Goal: Browse casually: Explore the website without a specific task or goal

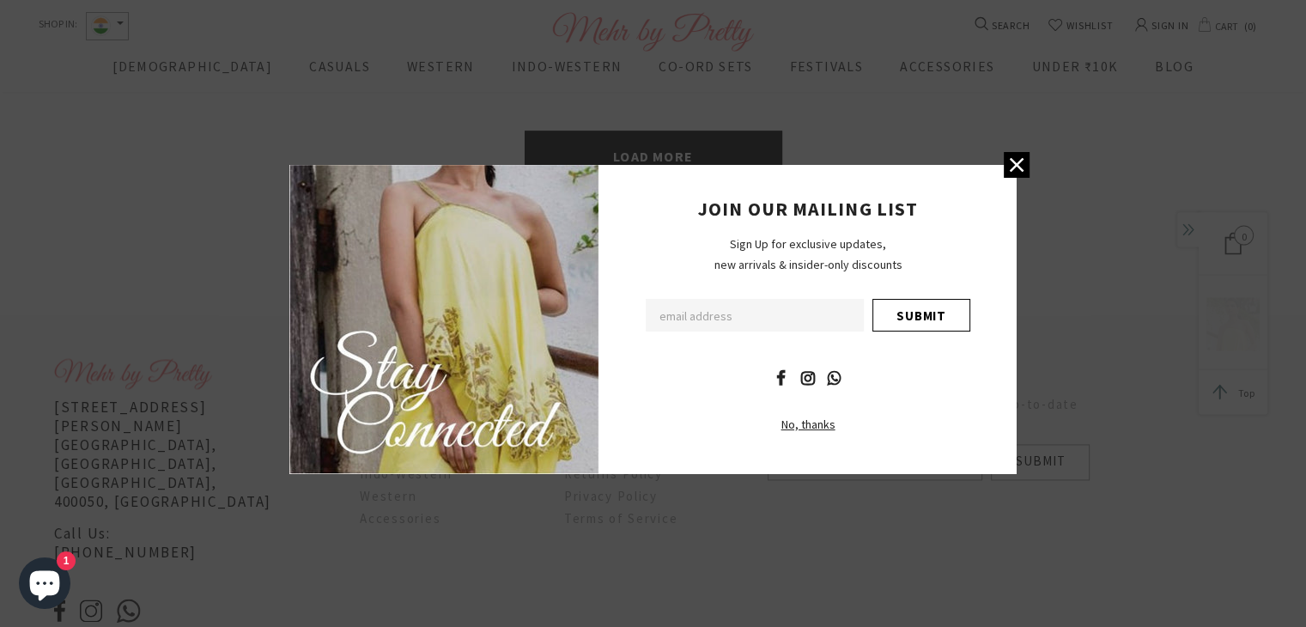
scroll to position [2573, 0]
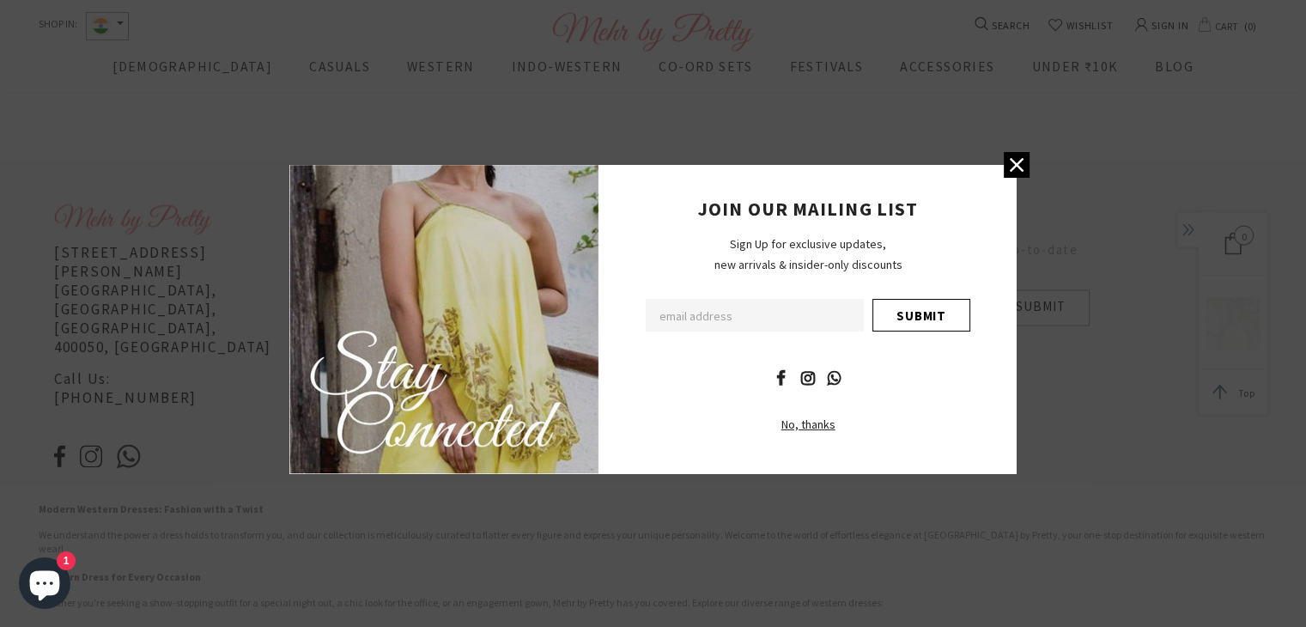
click at [92, 398] on div "JOIN OUR MAILING LIST Sign Up for exclusive updates, new arrivals & insider-onl…" at bounding box center [653, 313] width 1306 height 627
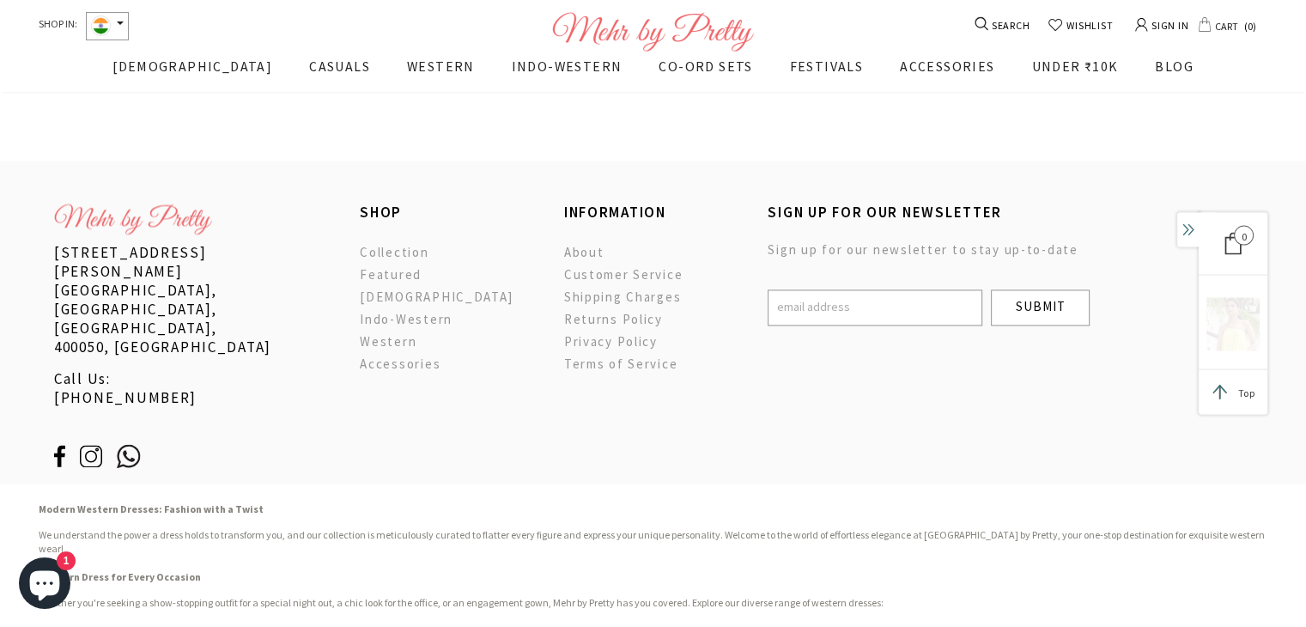
click at [92, 445] on img at bounding box center [98, 456] width 37 height 22
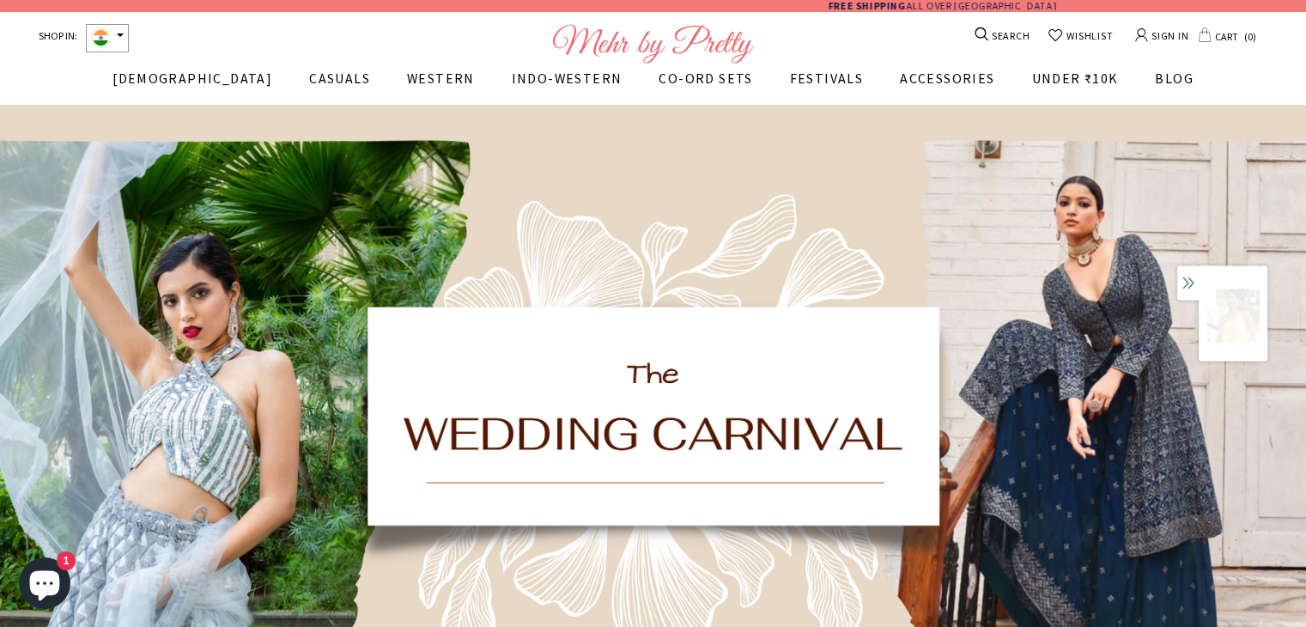
click at [407, 82] on span "WESTERN" at bounding box center [441, 78] width 68 height 17
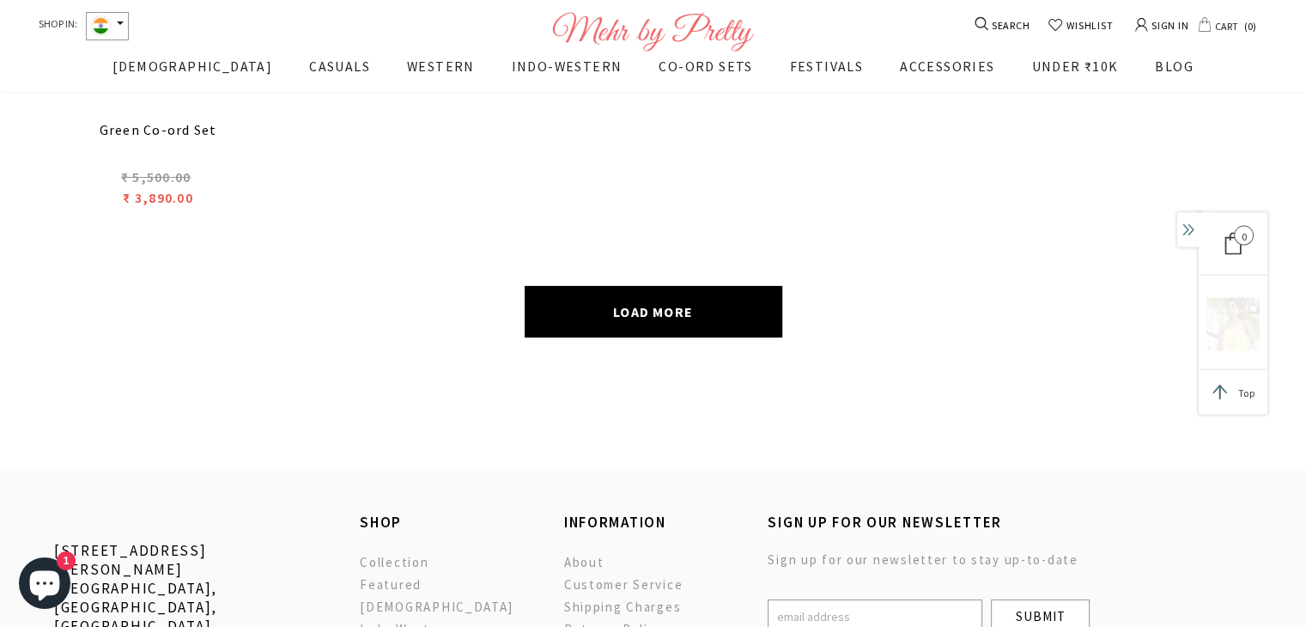
scroll to position [5918, 0]
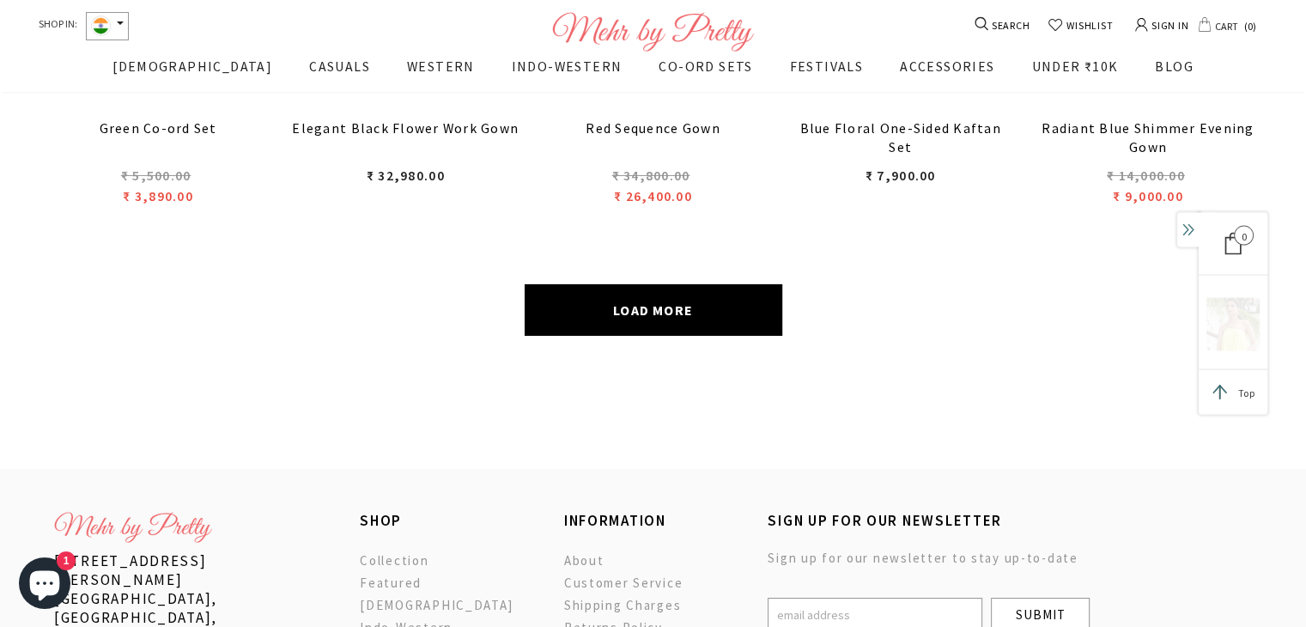
click at [598, 284] on link "LOAD MORE" at bounding box center [654, 310] width 258 height 52
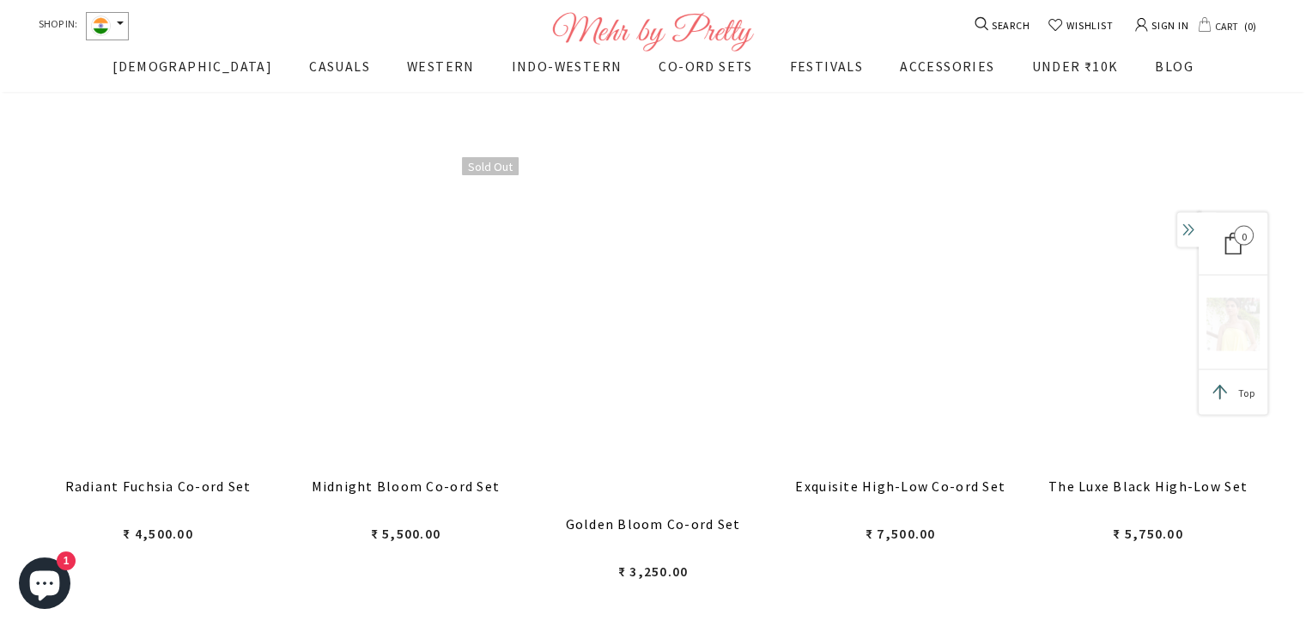
scroll to position [6704, 0]
